Goal: Find specific page/section: Find specific page/section

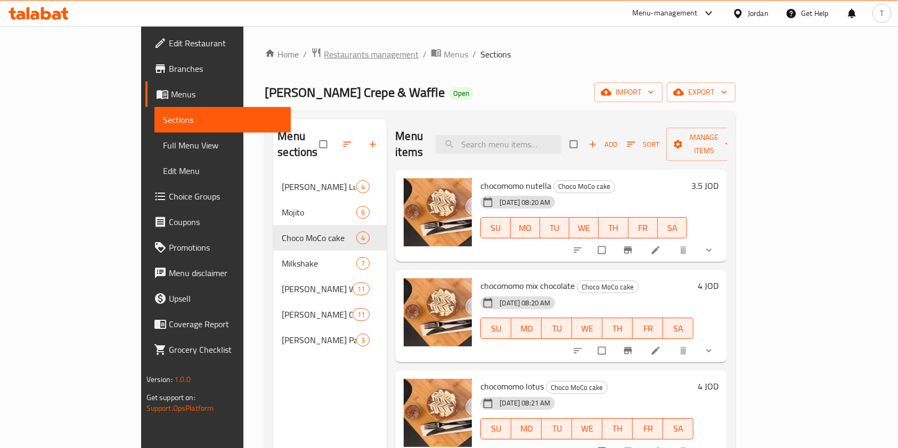
click at [324, 48] on span "Restaurants management" at bounding box center [371, 54] width 95 height 13
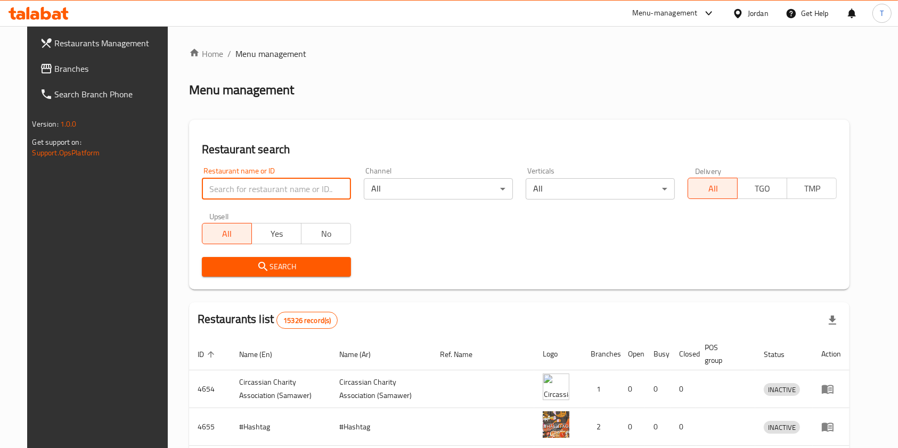
click at [334, 190] on input "search" at bounding box center [276, 188] width 149 height 21
type input "khobze"
click button "Search" at bounding box center [276, 267] width 149 height 20
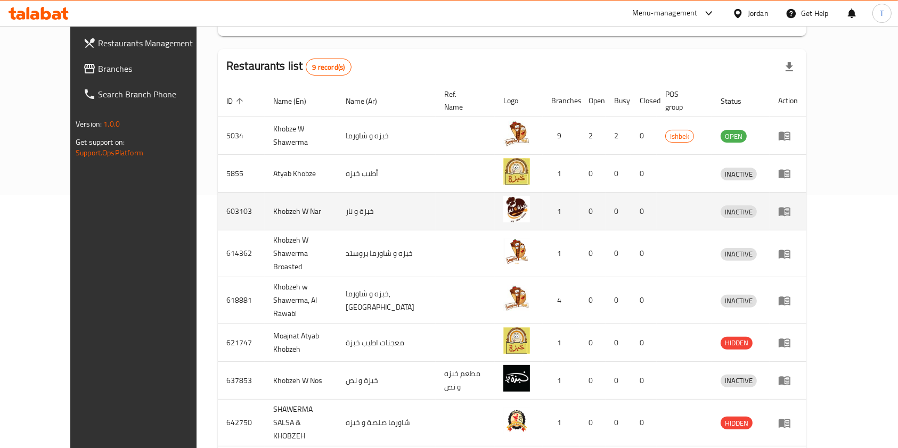
scroll to position [162, 0]
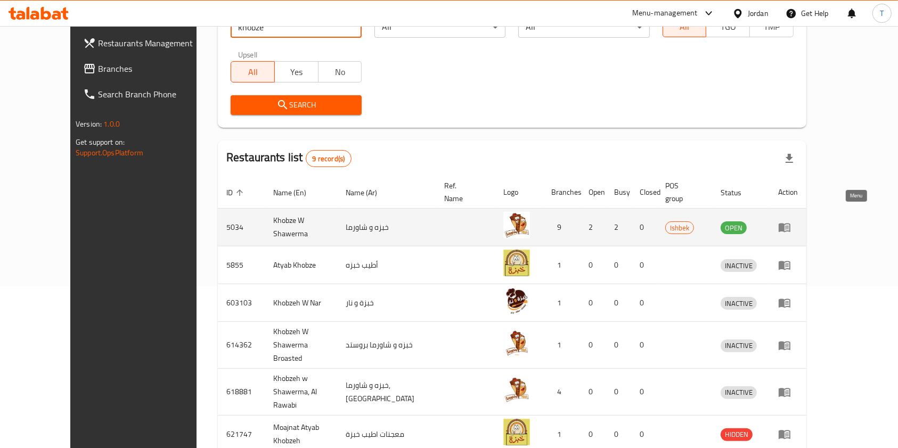
click at [791, 221] on icon "enhanced table" at bounding box center [784, 227] width 13 height 13
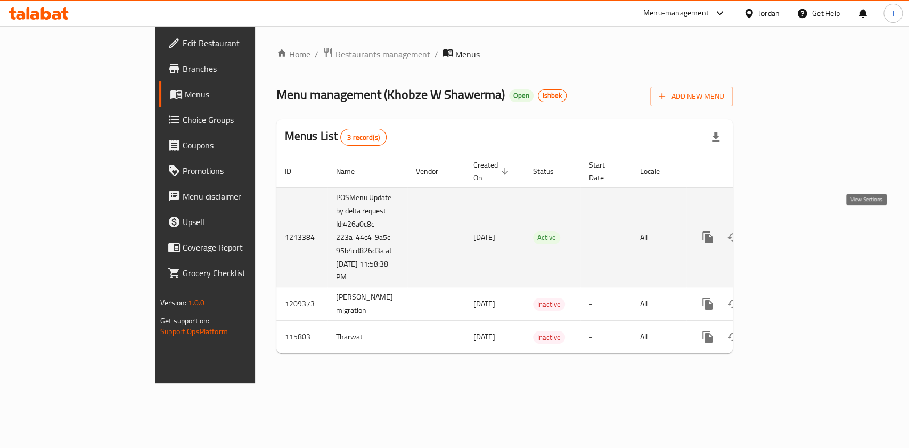
click at [789, 233] on icon "enhanced table" at bounding box center [785, 238] width 10 height 10
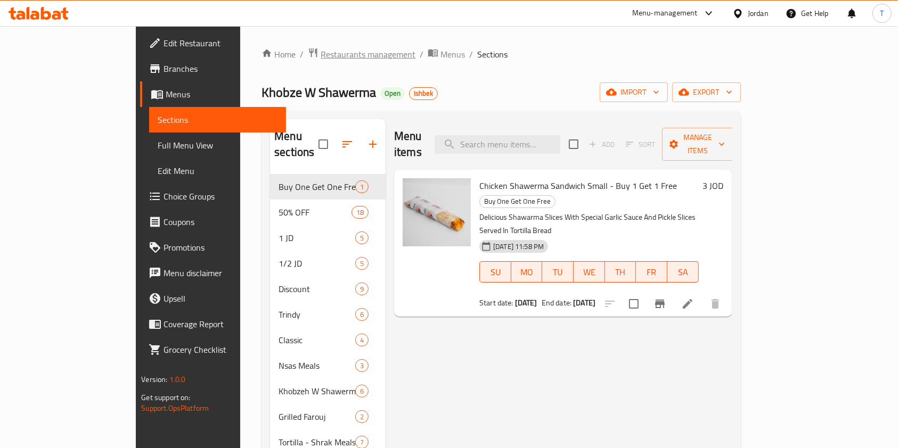
click at [321, 51] on span "Restaurants management" at bounding box center [368, 54] width 95 height 13
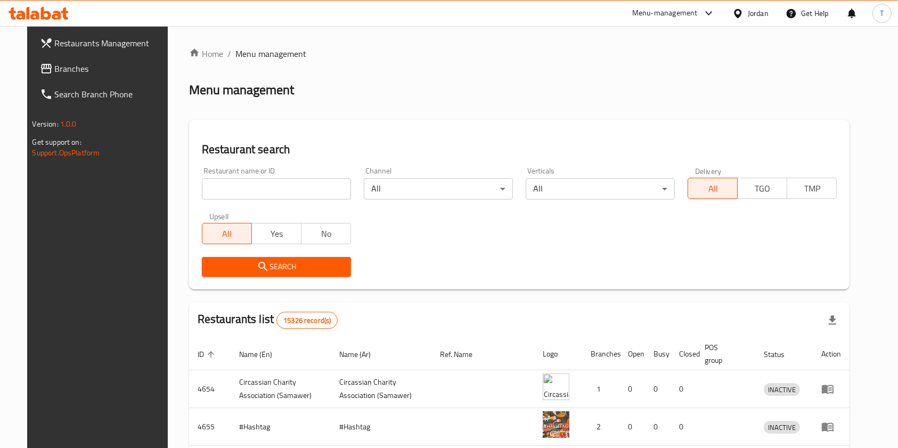
click at [272, 190] on div "Home / Menu management Menu management Restaurant search Restaurant name or ID …" at bounding box center [519, 372] width 661 height 651
click at [274, 188] on input "search" at bounding box center [276, 188] width 149 height 21
click at [311, 258] on button "Search" at bounding box center [276, 267] width 149 height 20
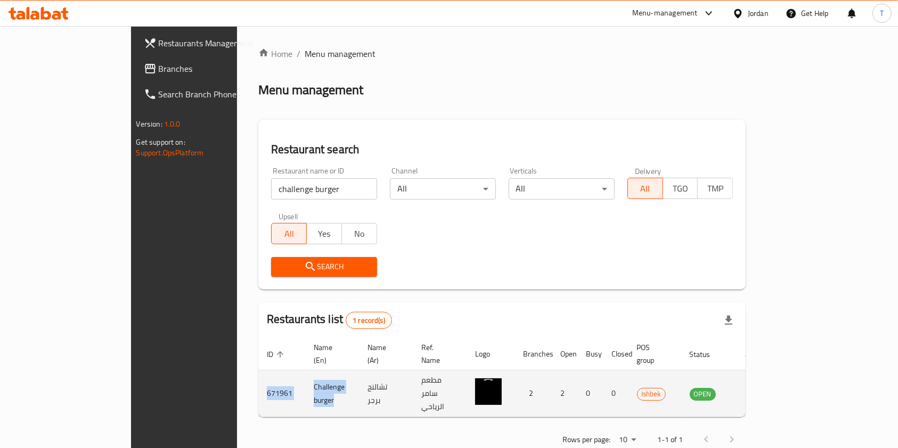
drag, startPoint x: 180, startPoint y: 377, endPoint x: 293, endPoint y: 381, distance: 113.0
click at [293, 381] on tr "671961 Challenge burger تشالنج برجر مطعم سامر الرياحي 2 2 0 0 Ishbek OPEN" at bounding box center [516, 394] width 516 height 47
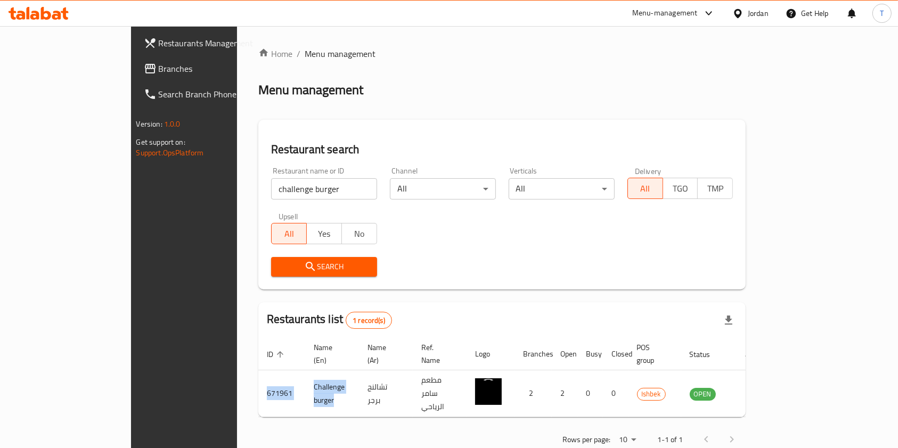
copy tr "671961 Challenge burger"
drag, startPoint x: 267, startPoint y: 181, endPoint x: 145, endPoint y: 185, distance: 122.0
click at [147, 184] on div "Restaurants Management Branches Search Branch Phone Version: 1.0.0 Get support …" at bounding box center [449, 250] width 637 height 449
click at [299, 265] on span "Search" at bounding box center [324, 266] width 89 height 13
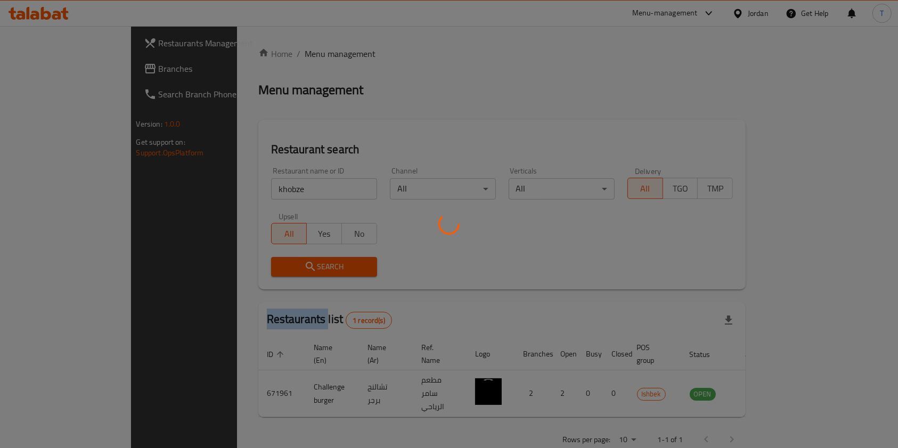
click at [299, 265] on div at bounding box center [449, 224] width 898 height 448
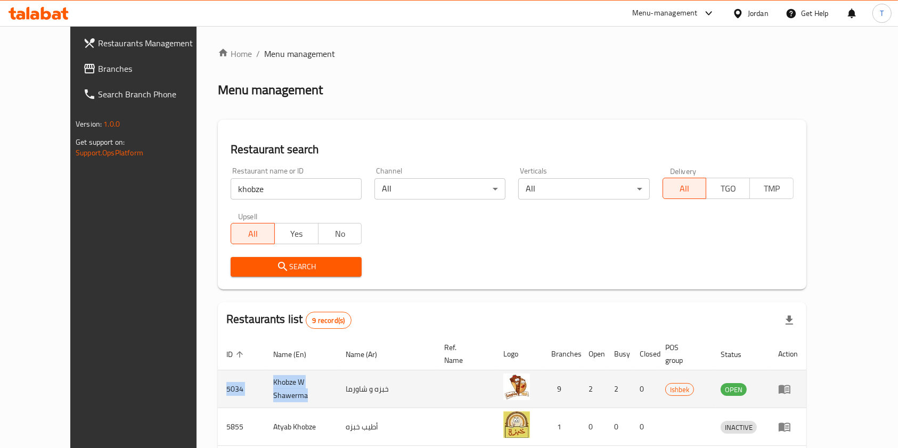
drag, startPoint x: 178, startPoint y: 376, endPoint x: 317, endPoint y: 372, distance: 139.6
click at [317, 372] on tr "5034 Khobze W Shawerma خبزه و شاورما 9 2 2 0 Ishbek OPEN" at bounding box center [512, 390] width 589 height 38
copy tr "5034 Khobze W [GEOGRAPHIC_DATA]"
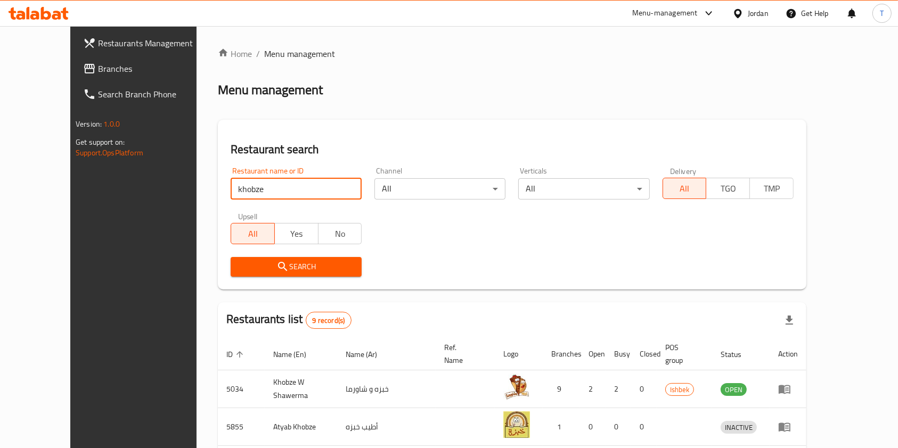
drag, startPoint x: 262, startPoint y: 190, endPoint x: 100, endPoint y: 194, distance: 161.5
click at [100, 194] on div "Restaurants Management Branches Search Branch Phone Version: 1.0.0 Get support …" at bounding box center [448, 408] width 757 height 765
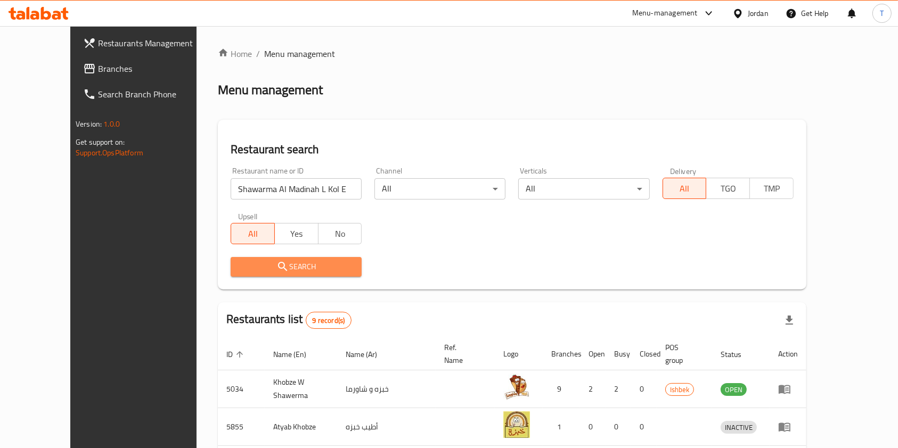
click at [296, 266] on span "Search" at bounding box center [296, 266] width 114 height 13
click at [296, 266] on div at bounding box center [449, 224] width 898 height 448
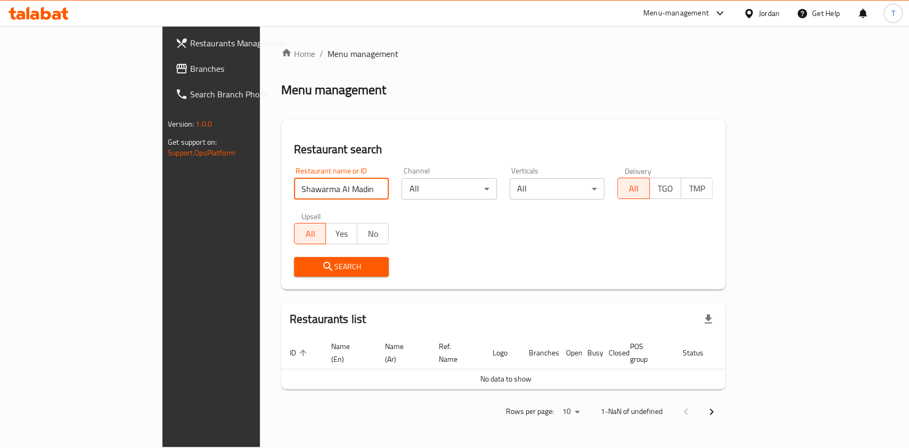
drag, startPoint x: 325, startPoint y: 193, endPoint x: 291, endPoint y: 191, distance: 34.7
click at [294, 191] on input "Shawarma Al Madinah L Kol El Nas" at bounding box center [341, 188] width 95 height 21
click button "Search" at bounding box center [341, 267] width 95 height 20
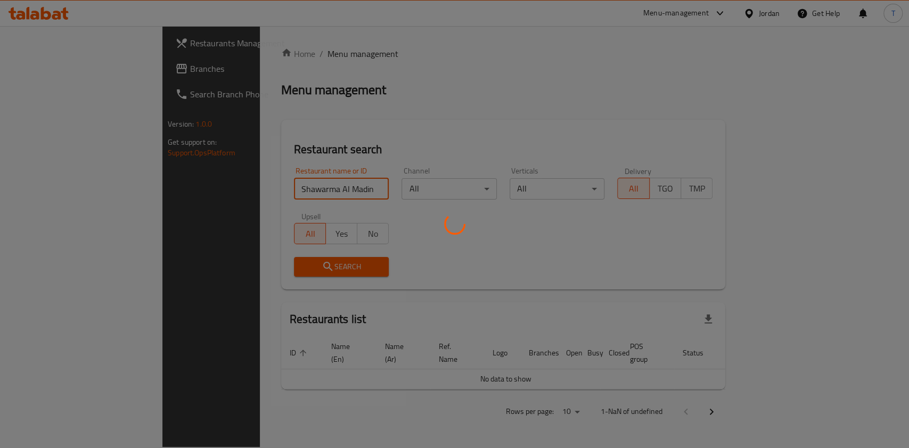
click button "Search" at bounding box center [341, 267] width 95 height 20
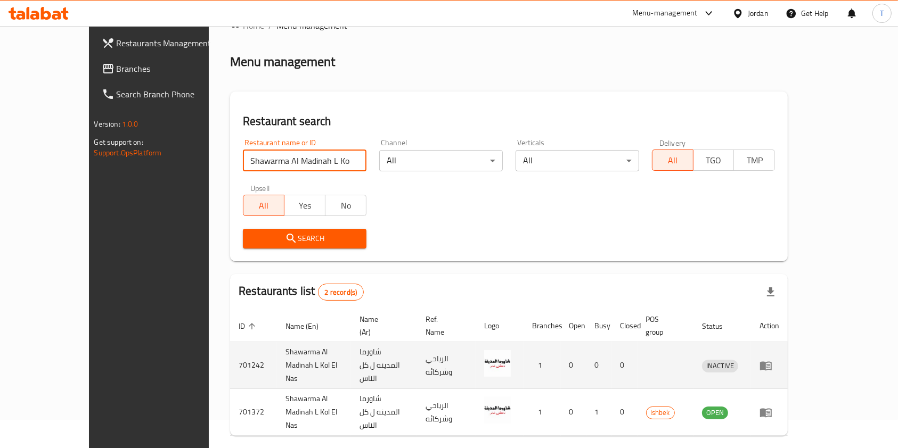
scroll to position [43, 0]
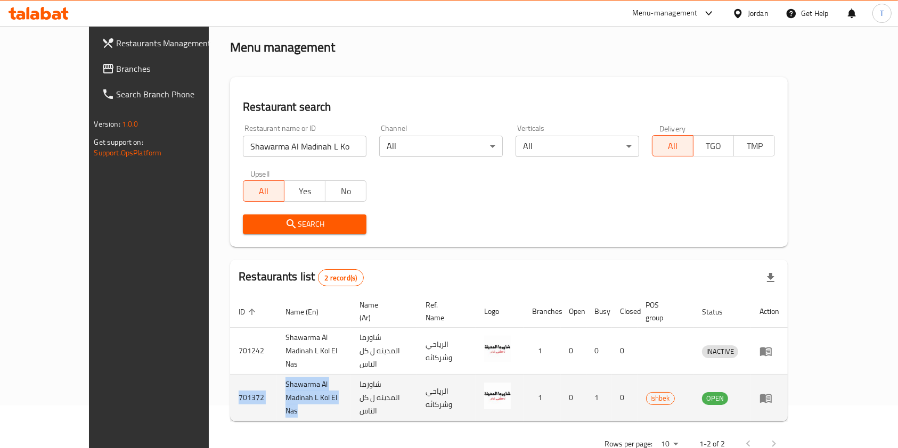
drag, startPoint x: 180, startPoint y: 373, endPoint x: 342, endPoint y: 369, distance: 162.5
click at [342, 375] on tr "701372 Shawarma Al Madinah L Kol El Nas شاورما المدينه ل كل الناس الرياحي وشركا…" at bounding box center [509, 398] width 558 height 47
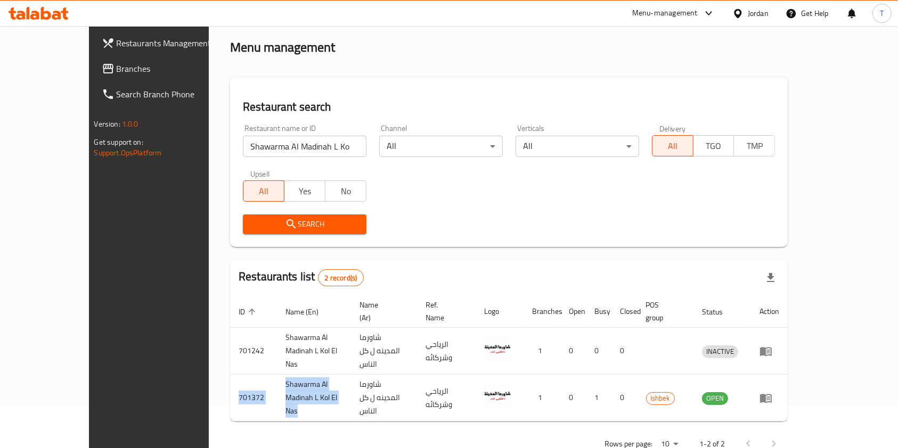
copy tr "701372 Shawarma Al Madinah L Kol El Nas"
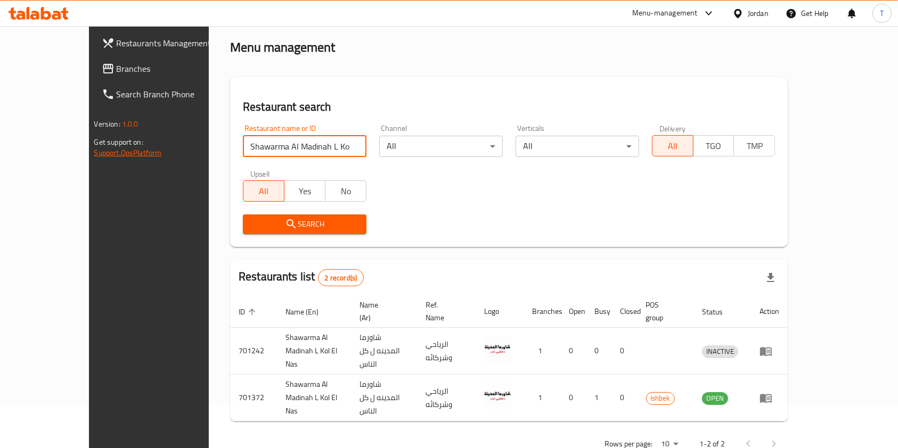
drag, startPoint x: 316, startPoint y: 145, endPoint x: 20, endPoint y: 156, distance: 296.3
click at [89, 156] on div "Restaurants Management Branches Search Branch Phone Version: 1.0.0 Get support …" at bounding box center [449, 231] width 721 height 496
type input "fluffy"
click button "Search" at bounding box center [305, 225] width 124 height 20
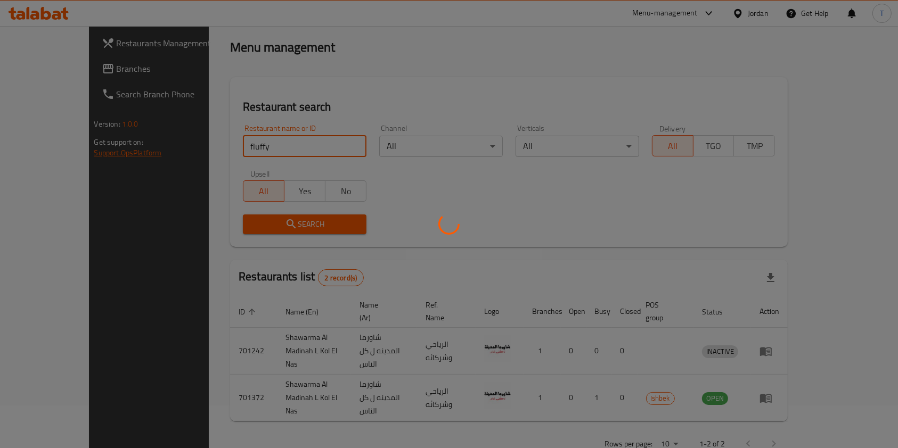
click button "Search" at bounding box center [305, 225] width 124 height 20
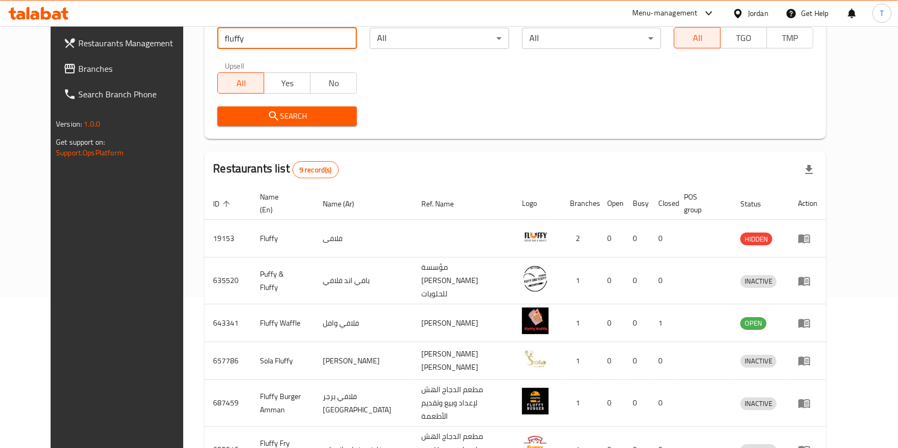
scroll to position [32, 0]
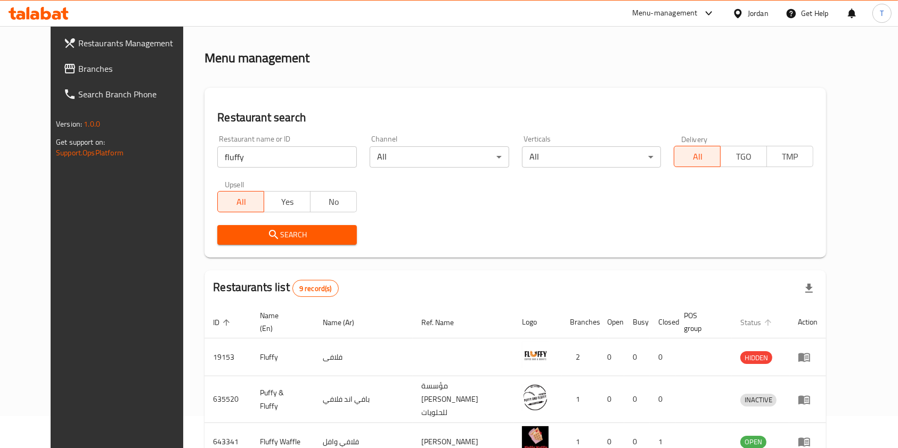
click at [775, 320] on span "Status" at bounding box center [757, 322] width 35 height 13
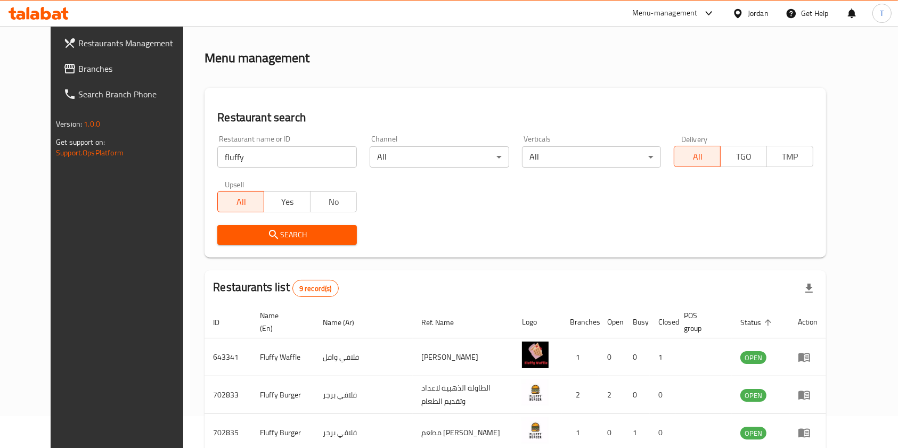
scroll to position [316, 0]
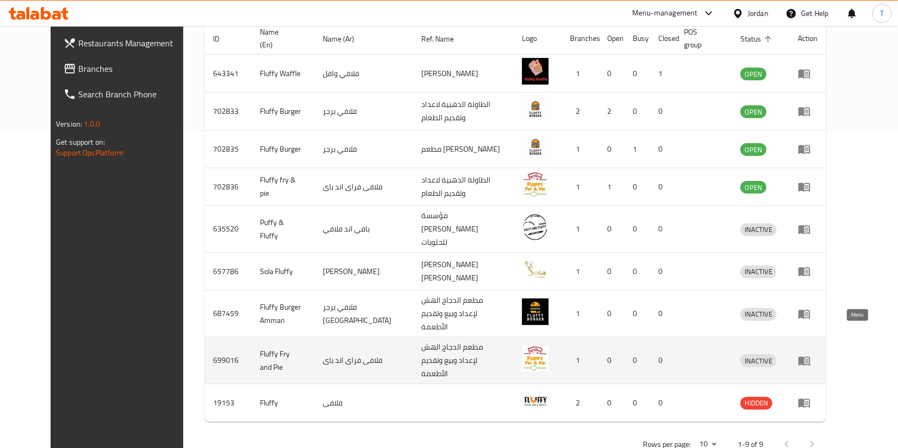
click at [810, 357] on icon "enhanced table" at bounding box center [804, 361] width 12 height 9
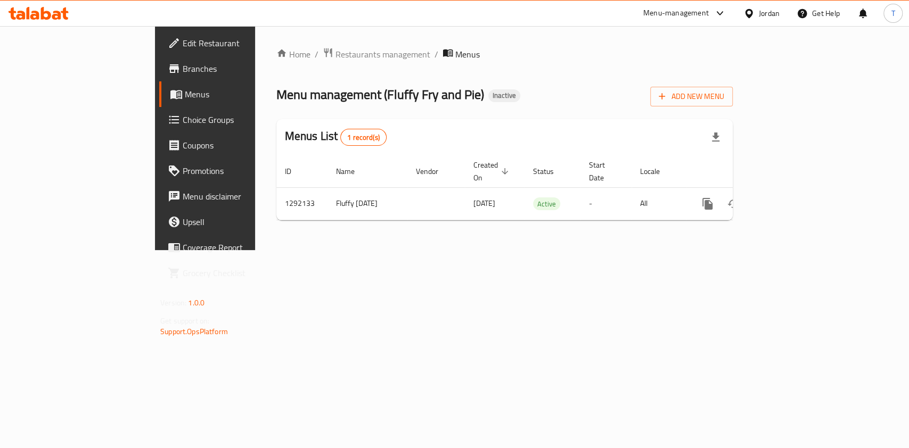
click at [155, 75] on div "Edit Restaurant Branches Menus Choice Groups Coupons Promotions Menu disclaimer…" at bounding box center [454, 138] width 599 height 224
click at [183, 74] on span "Branches" at bounding box center [241, 68] width 116 height 13
